Goal: Complete application form: Complete application form

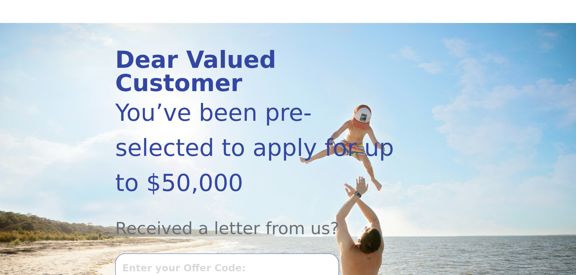
scroll to position [92, 0]
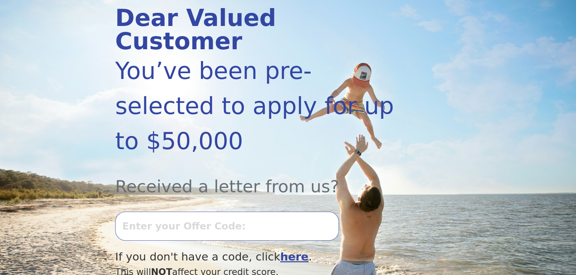
click at [186, 212] on input "text" at bounding box center [227, 226] width 224 height 29
click at [183, 212] on input "text" at bounding box center [227, 226] width 224 height 29
type input "t1006l-41534"
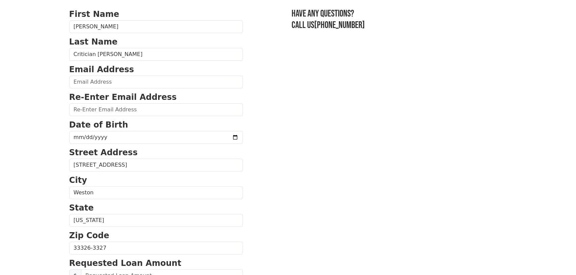
scroll to position [61, 0]
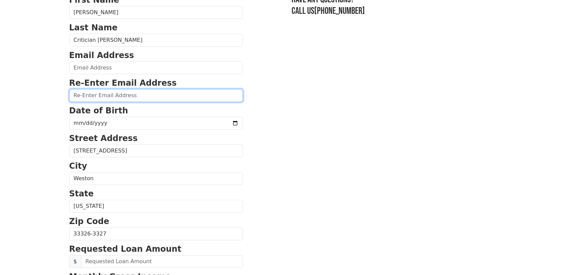
click at [134, 96] on input "email" at bounding box center [156, 95] width 174 height 13
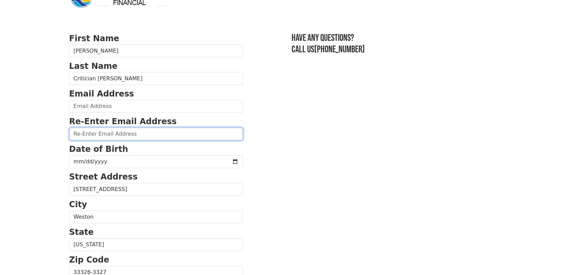
scroll to position [0, 0]
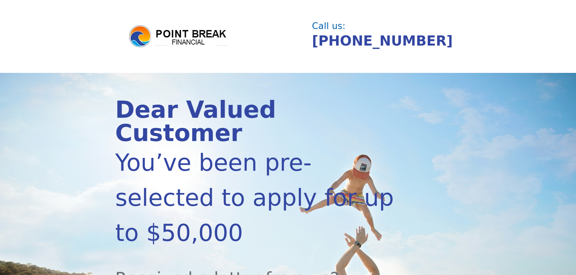
scroll to position [92, 0]
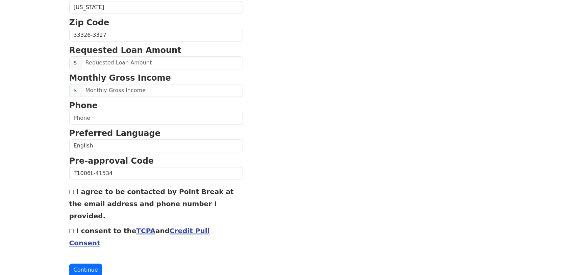
scroll to position [261, 0]
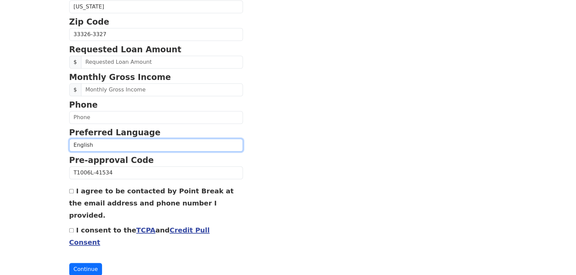
click at [120, 146] on select "English Spanish" at bounding box center [156, 145] width 174 height 13
select select "Spanish"
click at [69, 139] on select "English Spanish" at bounding box center [156, 145] width 174 height 13
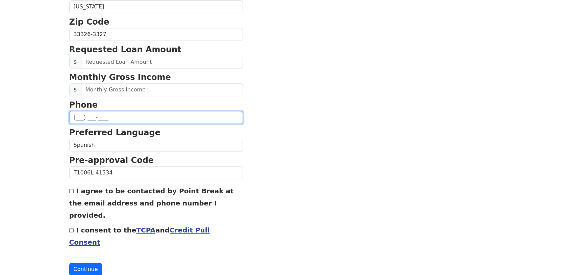
click at [104, 115] on input "text" at bounding box center [156, 117] width 174 height 13
type input "(786) 831-1150"
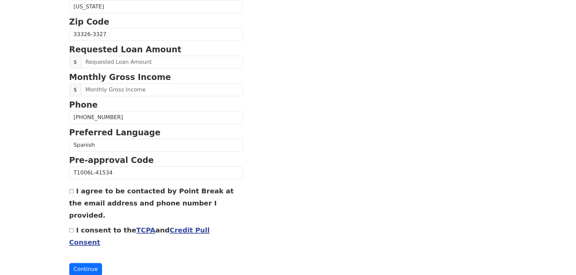
type input "gaspar.critician@gmail.com"
type input "(786) 831-1150"
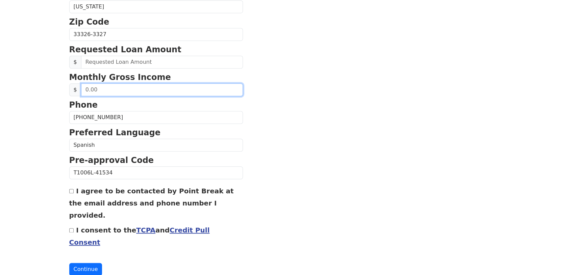
click at [108, 88] on input "text" at bounding box center [162, 89] width 162 height 13
type input "18,000.00"
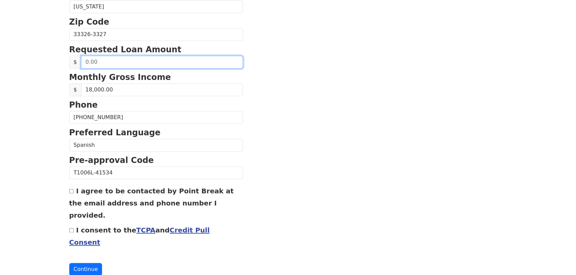
click at [105, 61] on input "text" at bounding box center [162, 62] width 162 height 13
type input "15,000.00"
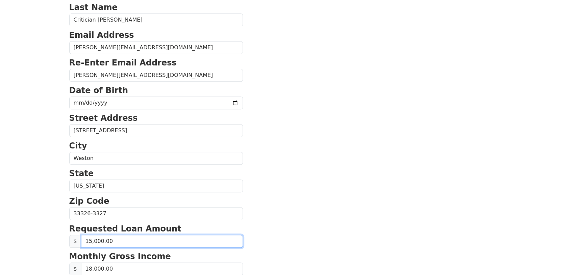
scroll to position [77, 0]
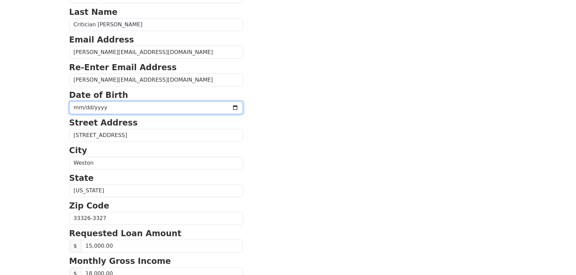
click at [82, 105] on input "date" at bounding box center [156, 107] width 174 height 13
type input "1974-01-11"
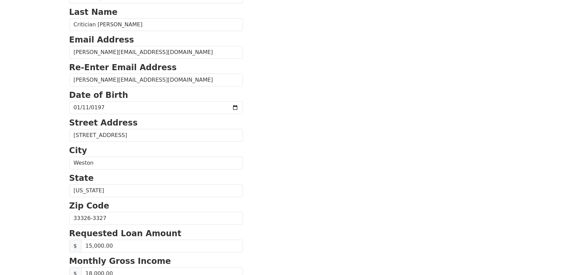
click at [265, 69] on section "First Name Gaspar Last Name Critician Vega Email Address gaspar.critician@gmail…" at bounding box center [288, 219] width 438 height 482
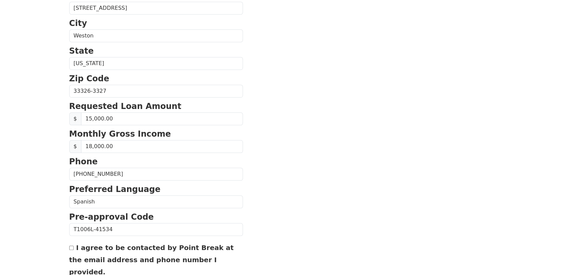
scroll to position [261, 0]
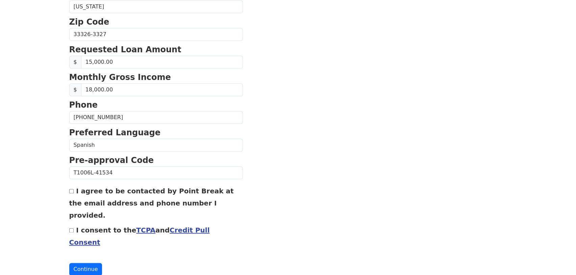
click at [71, 191] on input "I agree to be contacted by Point Break at the email address and phone number I …" at bounding box center [71, 191] width 4 height 4
checkbox input "true"
click at [70, 228] on input "I consent to the TCPA and Credit Pull Consent" at bounding box center [71, 230] width 4 height 4
checkbox input "true"
click at [81, 263] on button "Continue" at bounding box center [85, 269] width 33 height 13
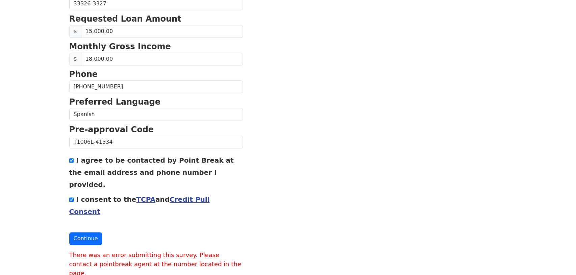
scroll to position [295, 0]
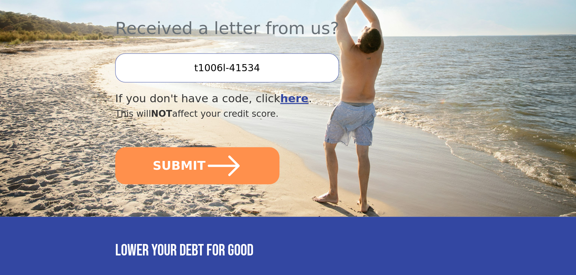
scroll to position [173, 0]
